Goal: Find specific page/section: Find specific page/section

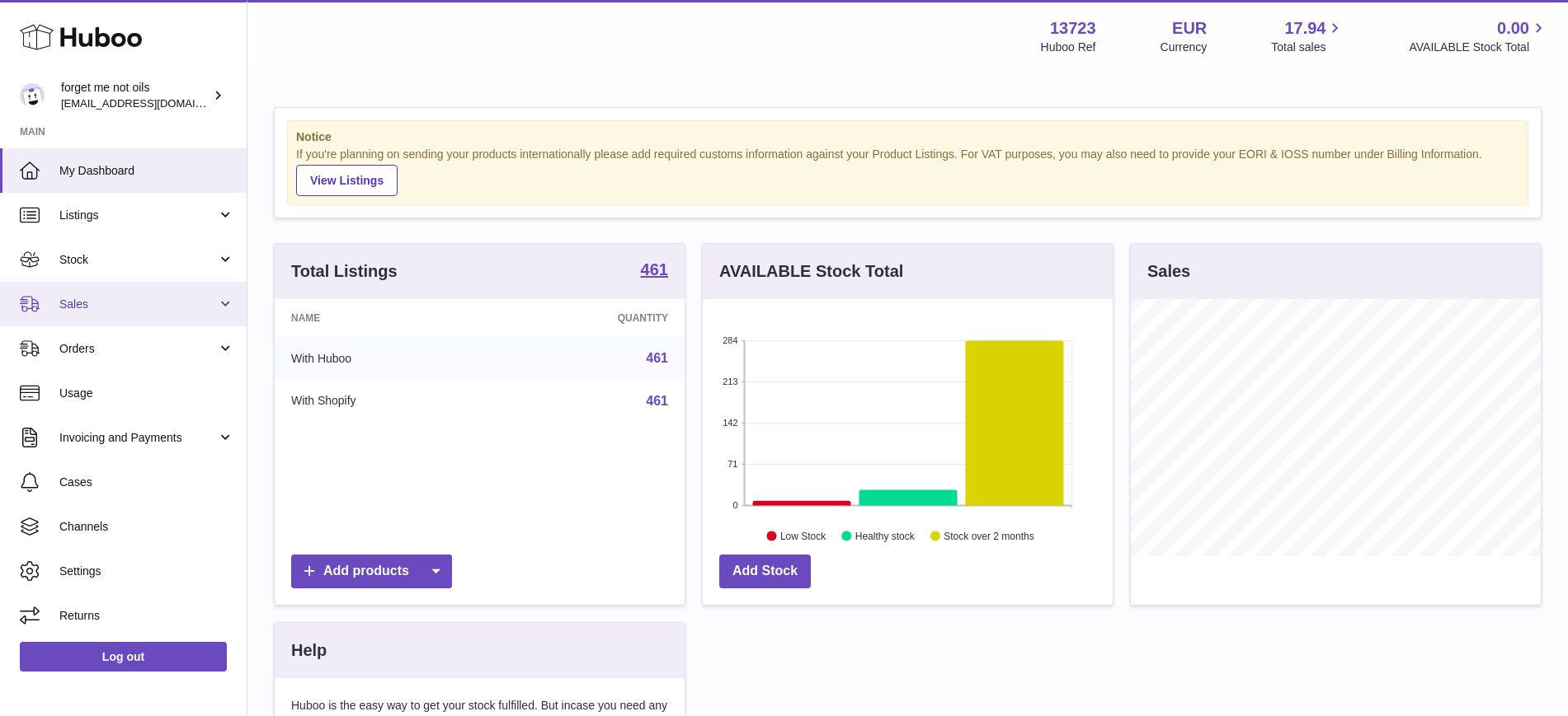
click at [138, 296] on span "Sales" at bounding box center [138, 304] width 157 height 16
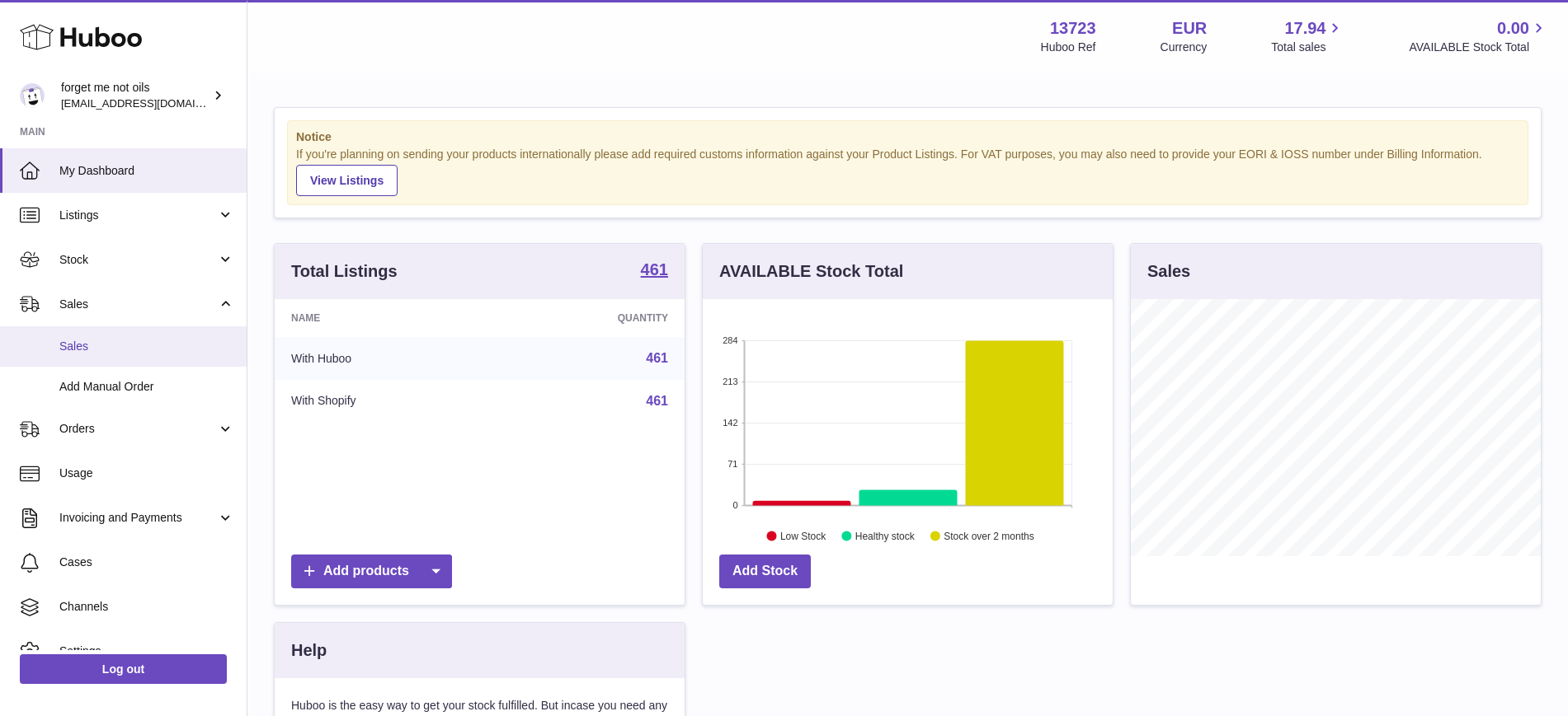
click at [119, 335] on link "Sales" at bounding box center [123, 347] width 247 height 41
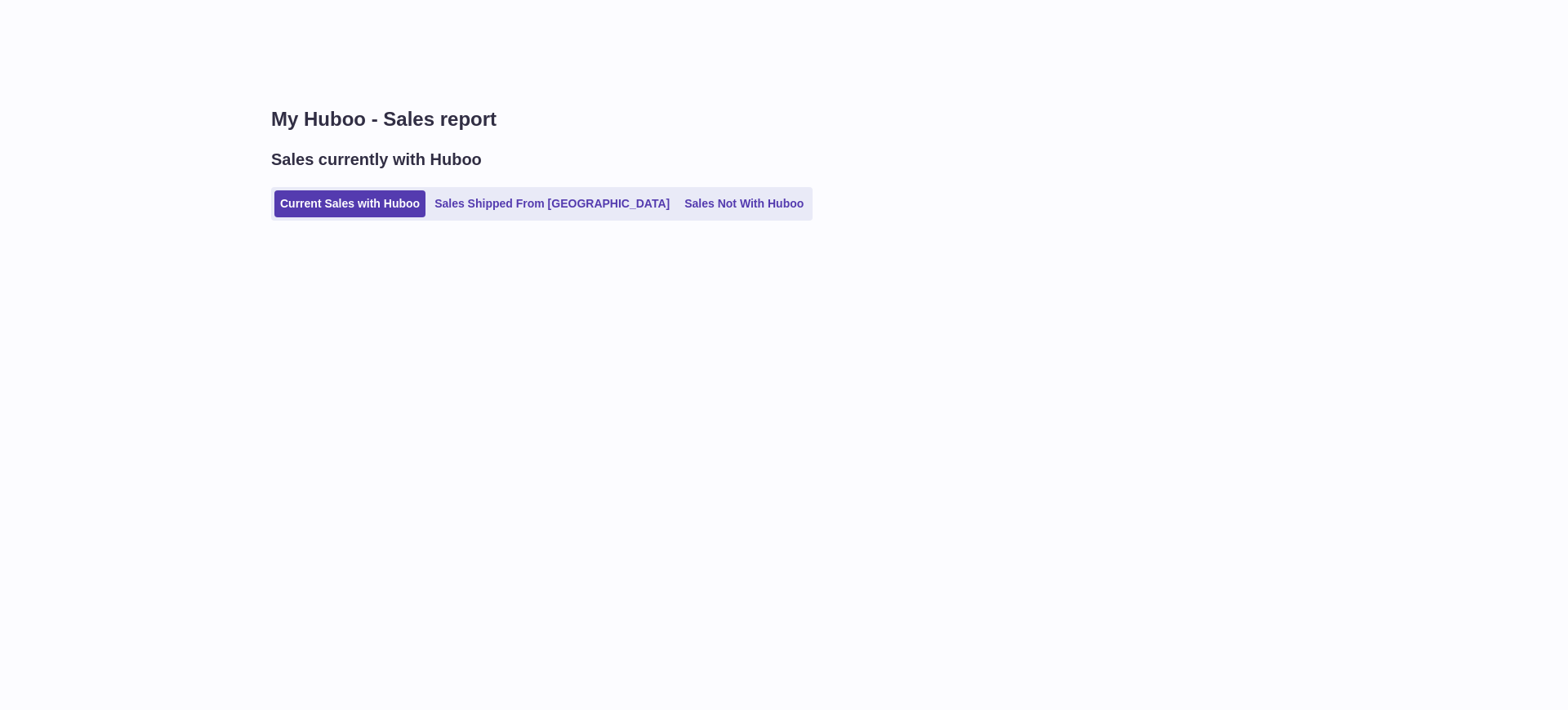
click at [693, 189] on ul "Current Sales with Huboo Sales Shipped From [GEOGRAPHIC_DATA] Sales Not With Hu…" at bounding box center [541, 204] width 541 height 33
click at [691, 208] on link "Sales Not With Huboo" at bounding box center [744, 203] width 131 height 27
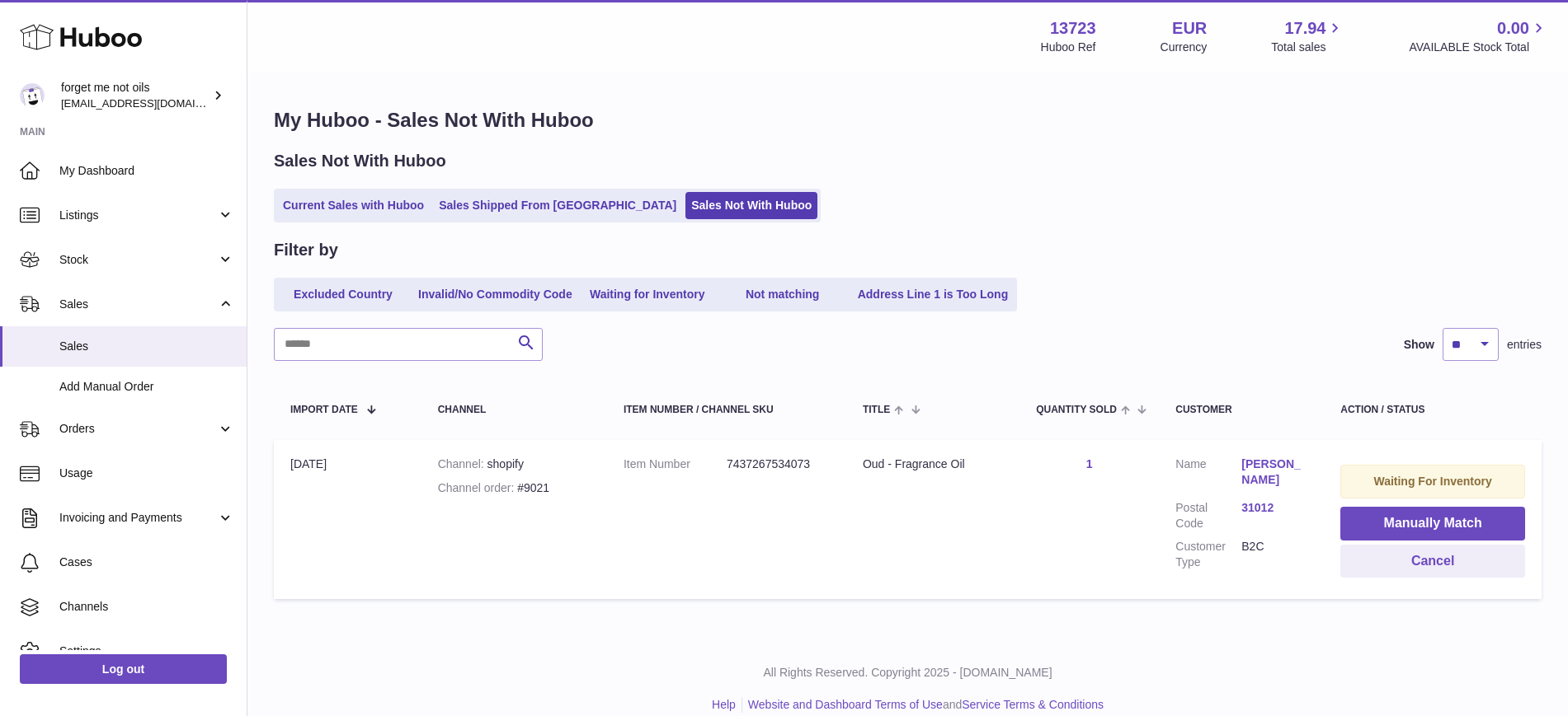
scroll to position [37, 0]
